Goal: Information Seeking & Learning: Learn about a topic

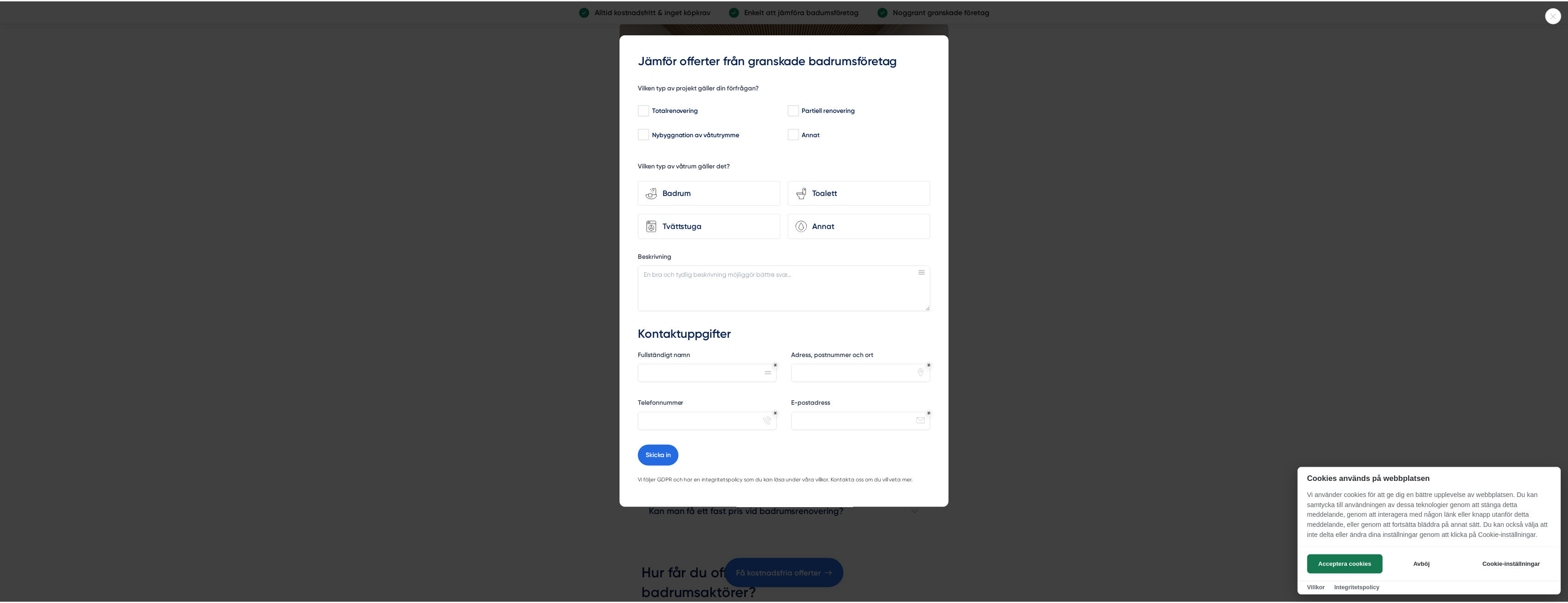
scroll to position [2433, 0]
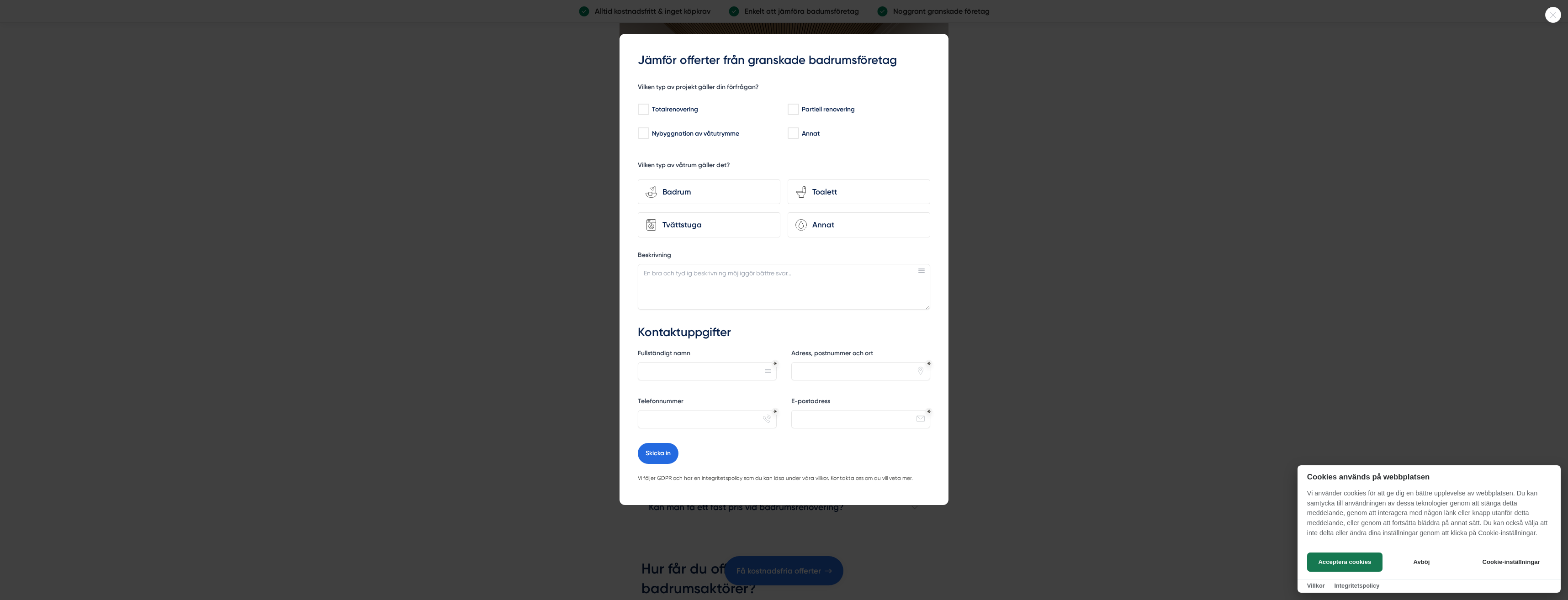
click at [1020, 182] on div at bounding box center [784, 300] width 1568 height 600
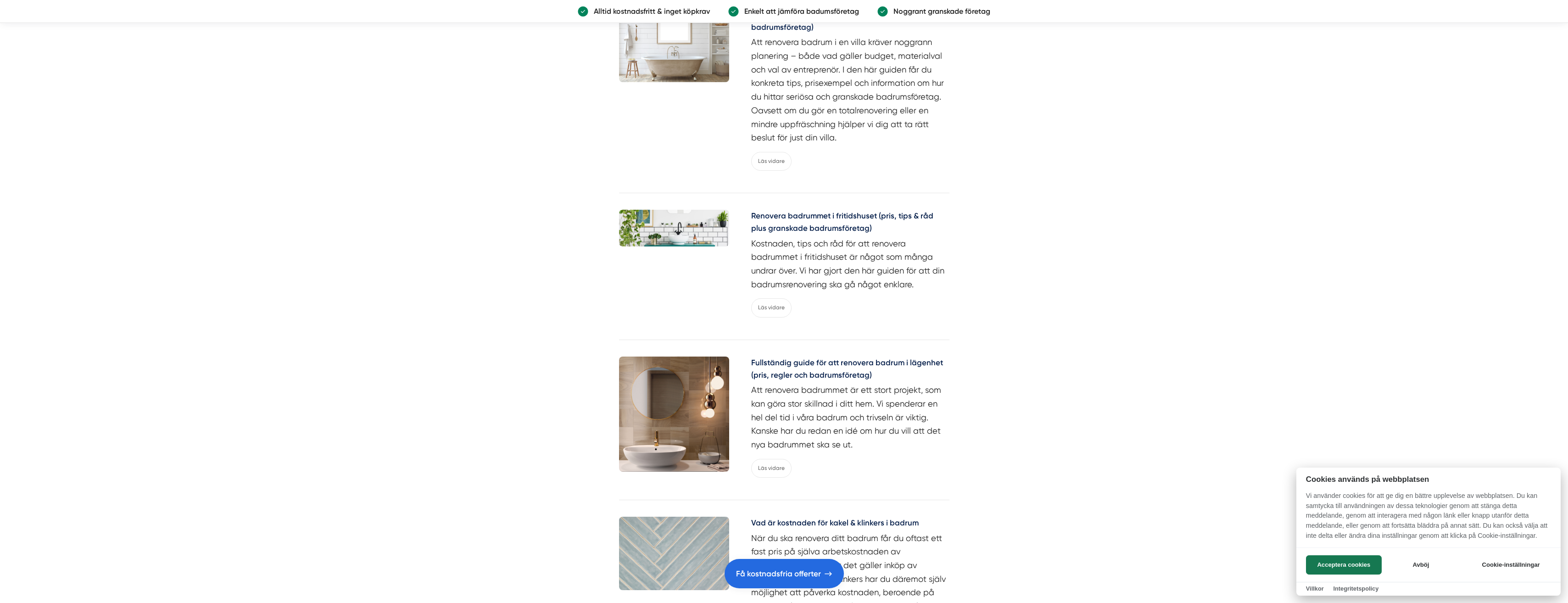
scroll to position [4039, 0]
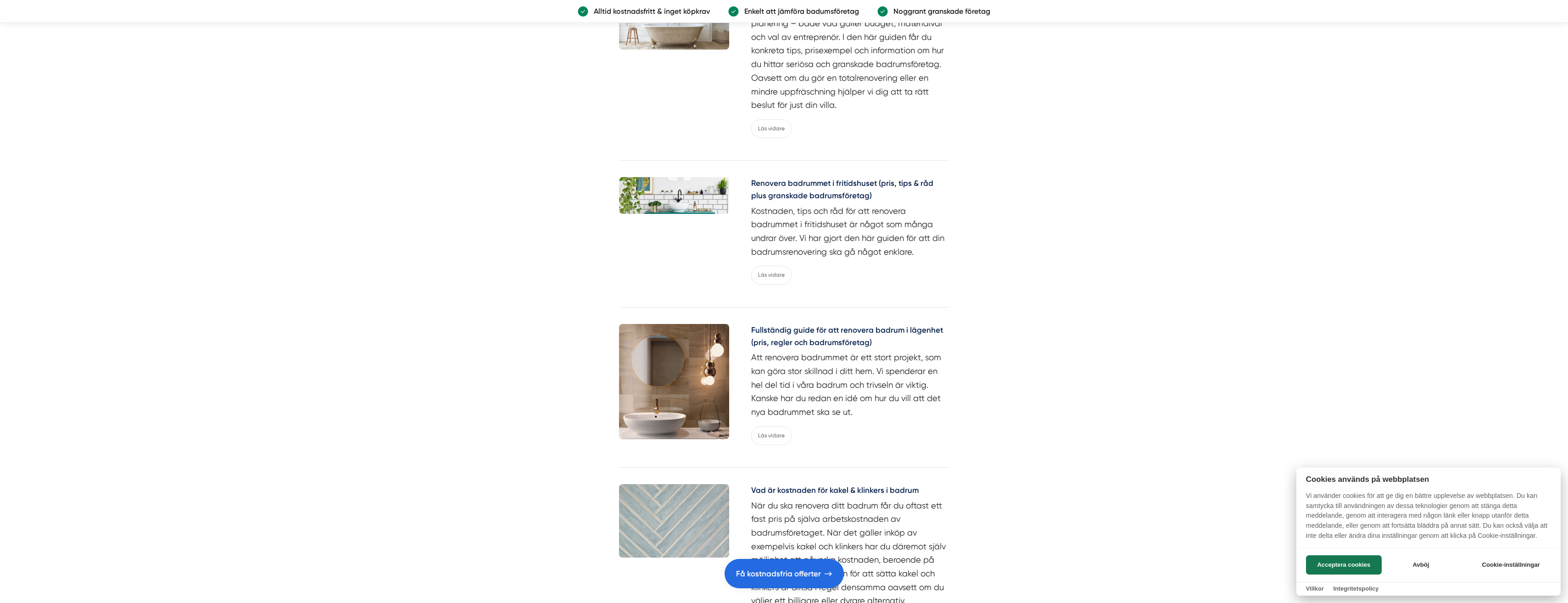
click at [775, 434] on div at bounding box center [784, 302] width 1568 height 603
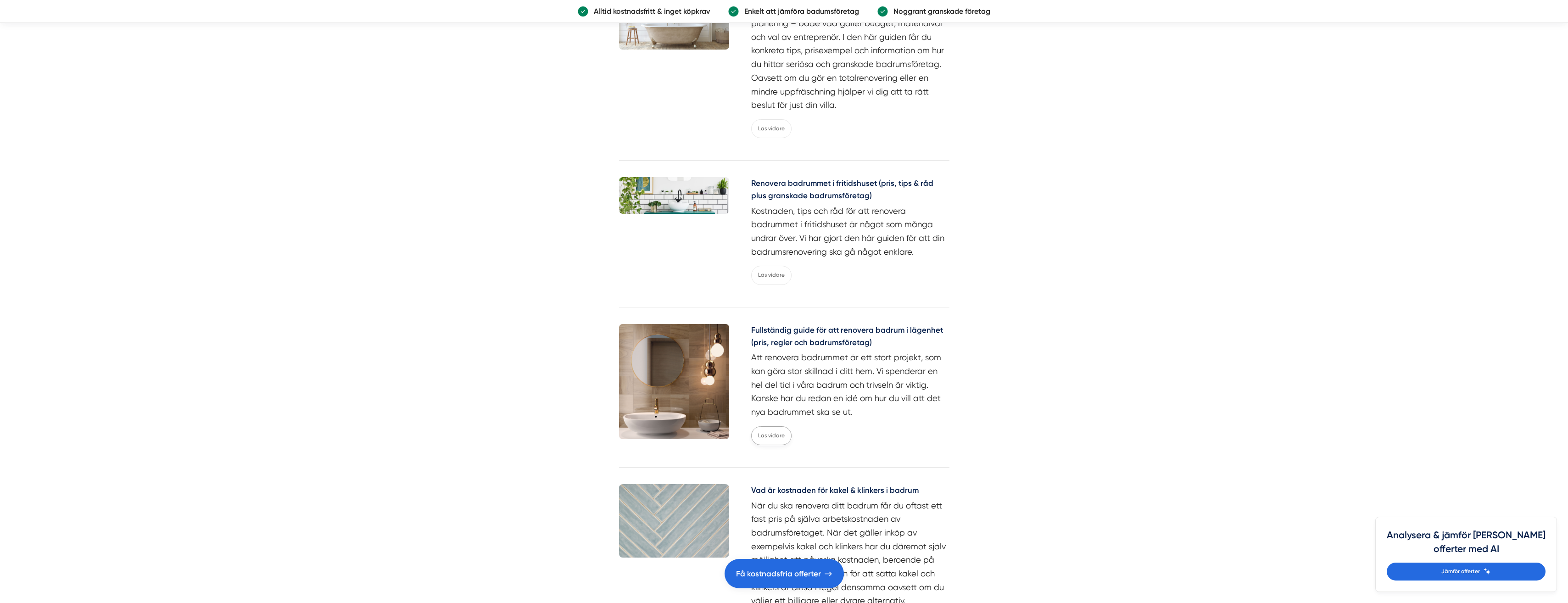
click at [775, 431] on link "Läs vidare" at bounding box center [771, 435] width 40 height 19
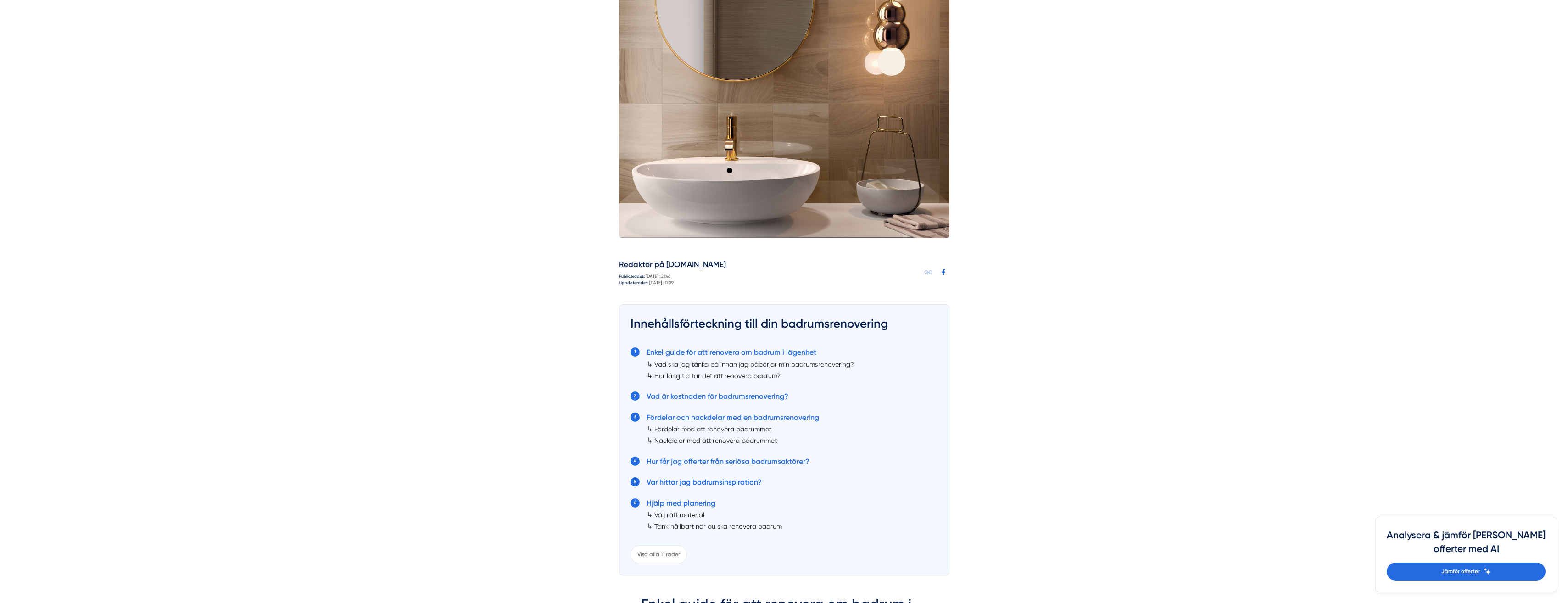
scroll to position [413, 0]
click at [735, 396] on link "Vad är kostnaden för badrumsrenovering?" at bounding box center [718, 395] width 142 height 9
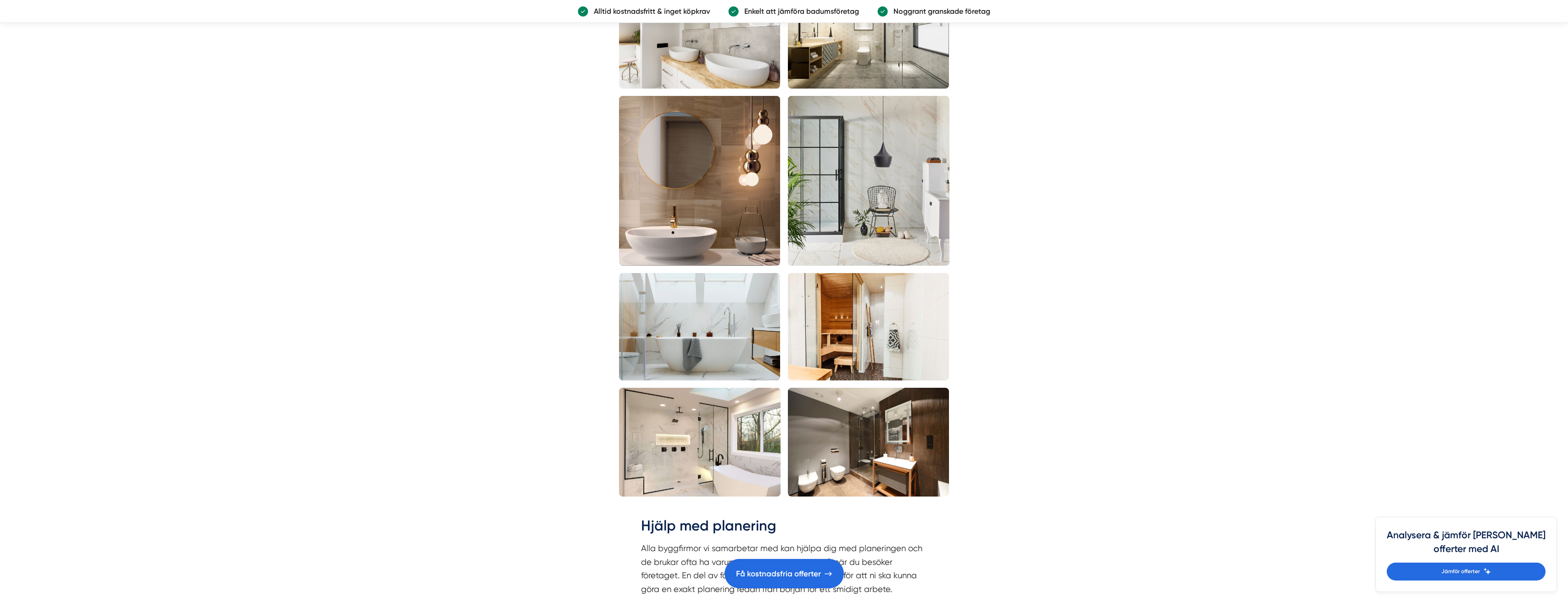
scroll to position [3358, 0]
